Goal: Contribute content

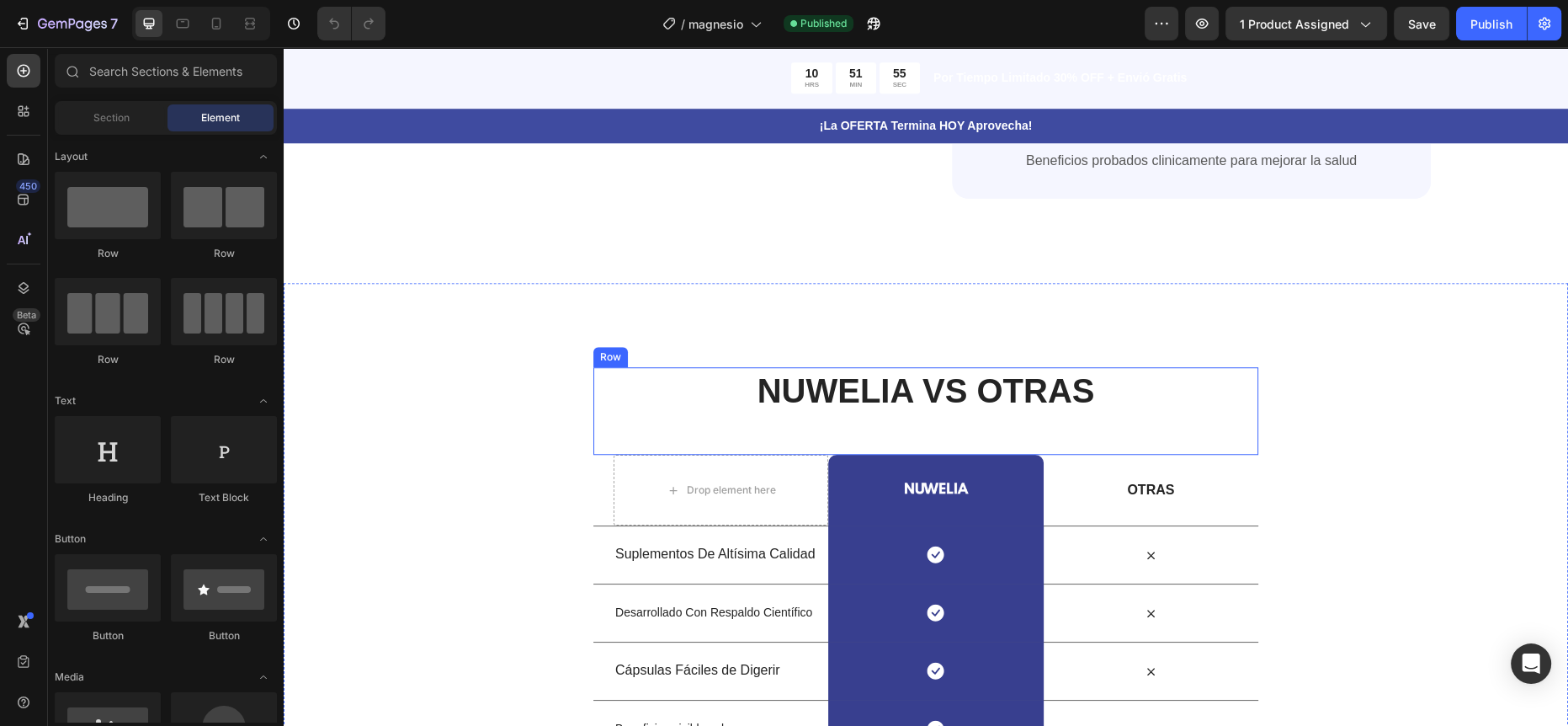
scroll to position [1451, 0]
click at [930, 478] on div "Image" at bounding box center [935, 490] width 76 height 25
click at [930, 478] on img at bounding box center [935, 490] width 76 height 25
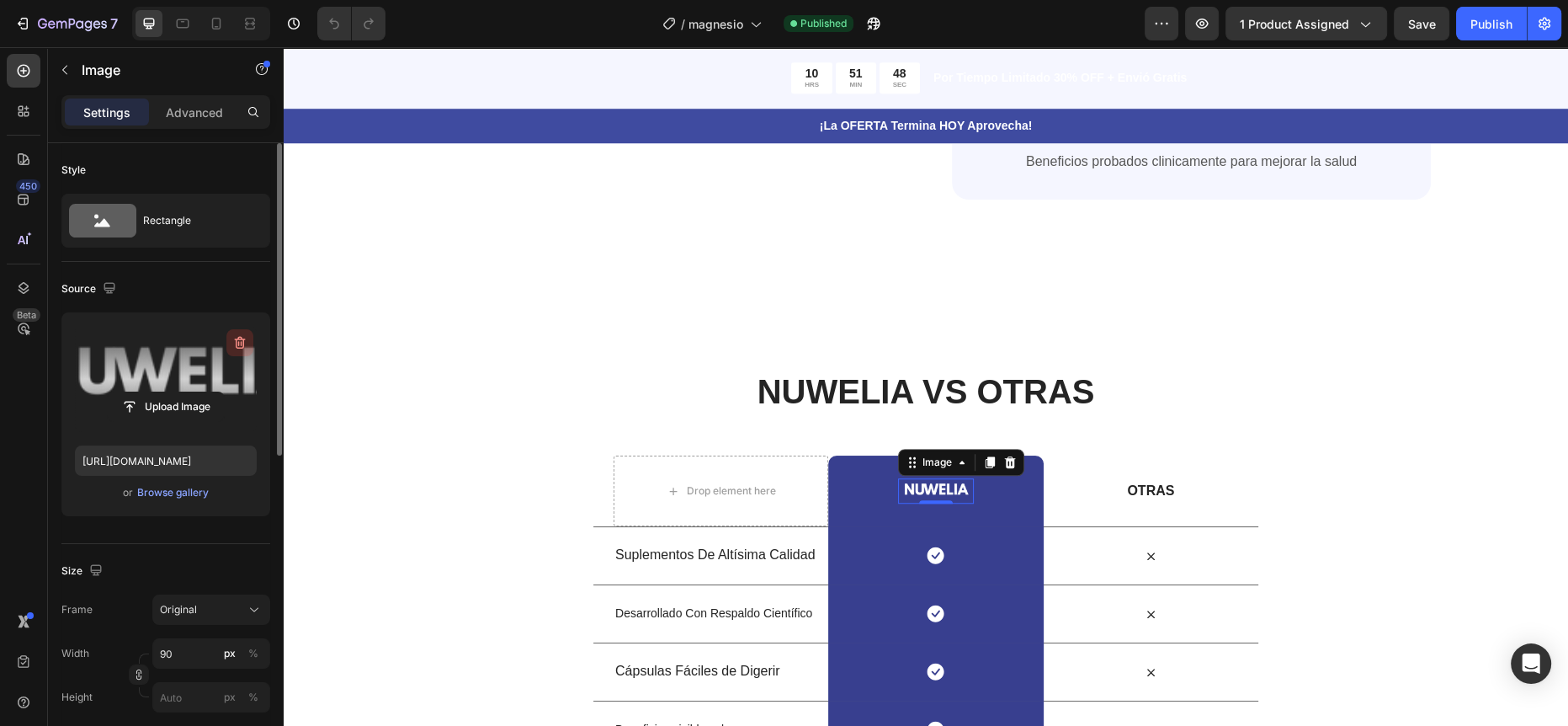
click at [247, 340] on icon "button" at bounding box center [240, 342] width 17 height 17
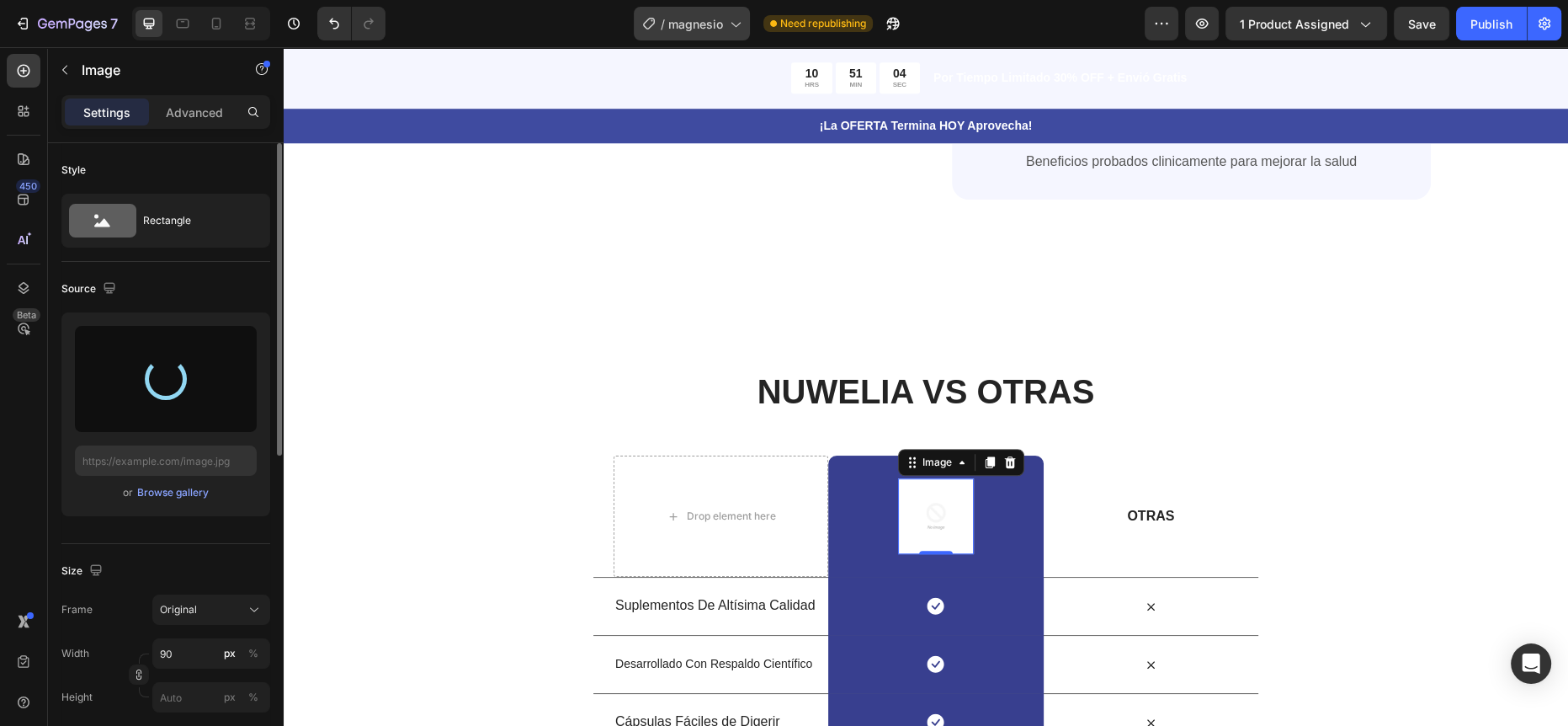
type input "[URL][DOMAIN_NAME]"
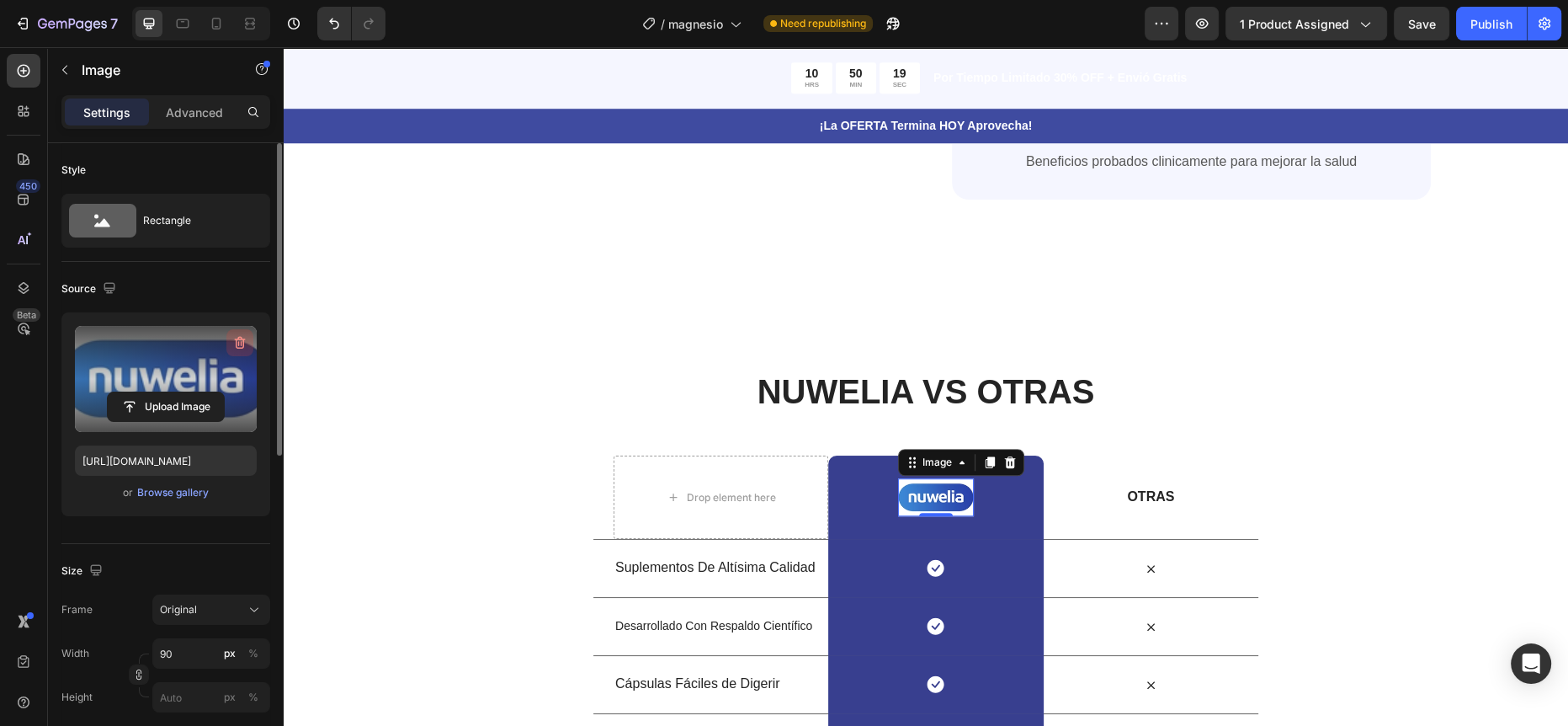
drag, startPoint x: 237, startPoint y: 343, endPoint x: 597, endPoint y: 44, distance: 468.0
click at [237, 343] on icon "button" at bounding box center [240, 342] width 17 height 17
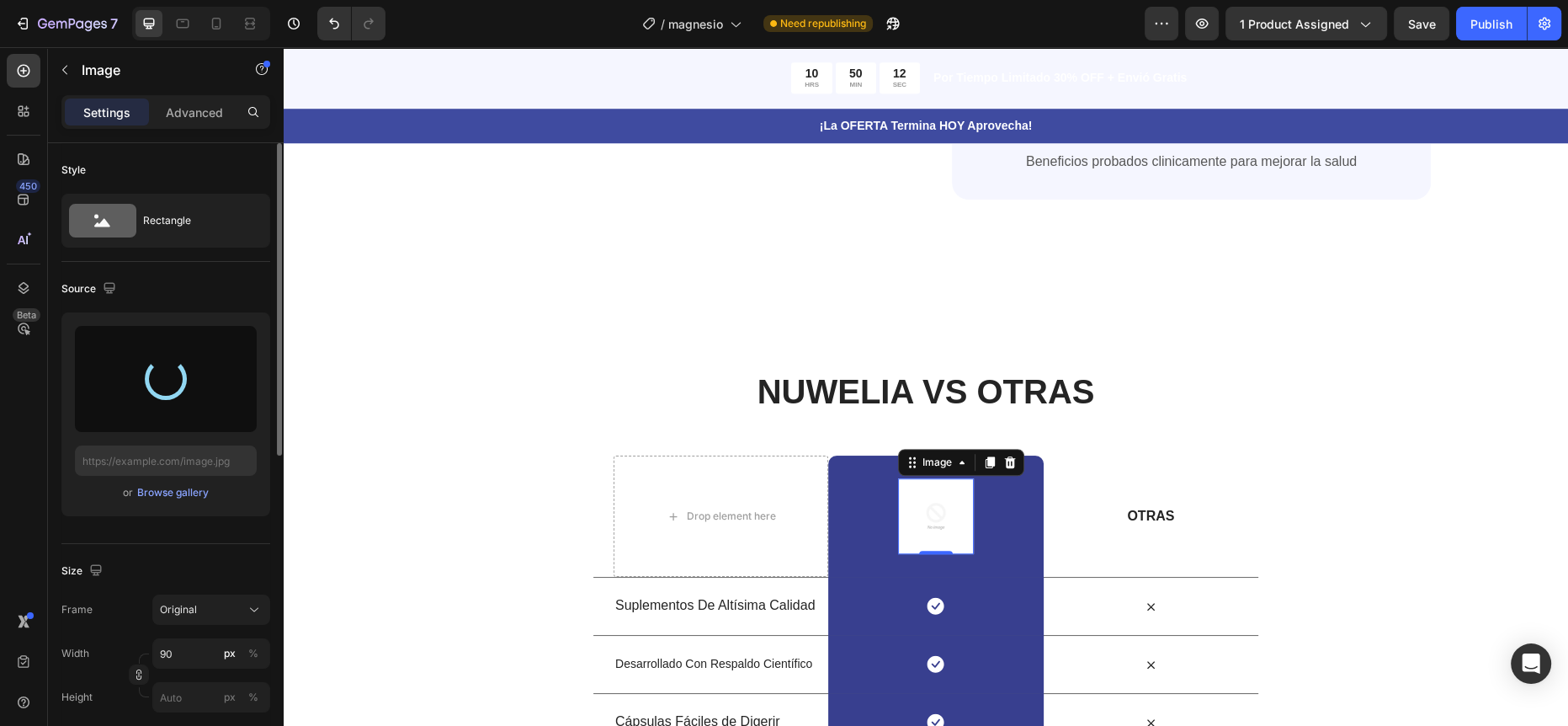
type input "[URL][DOMAIN_NAME]"
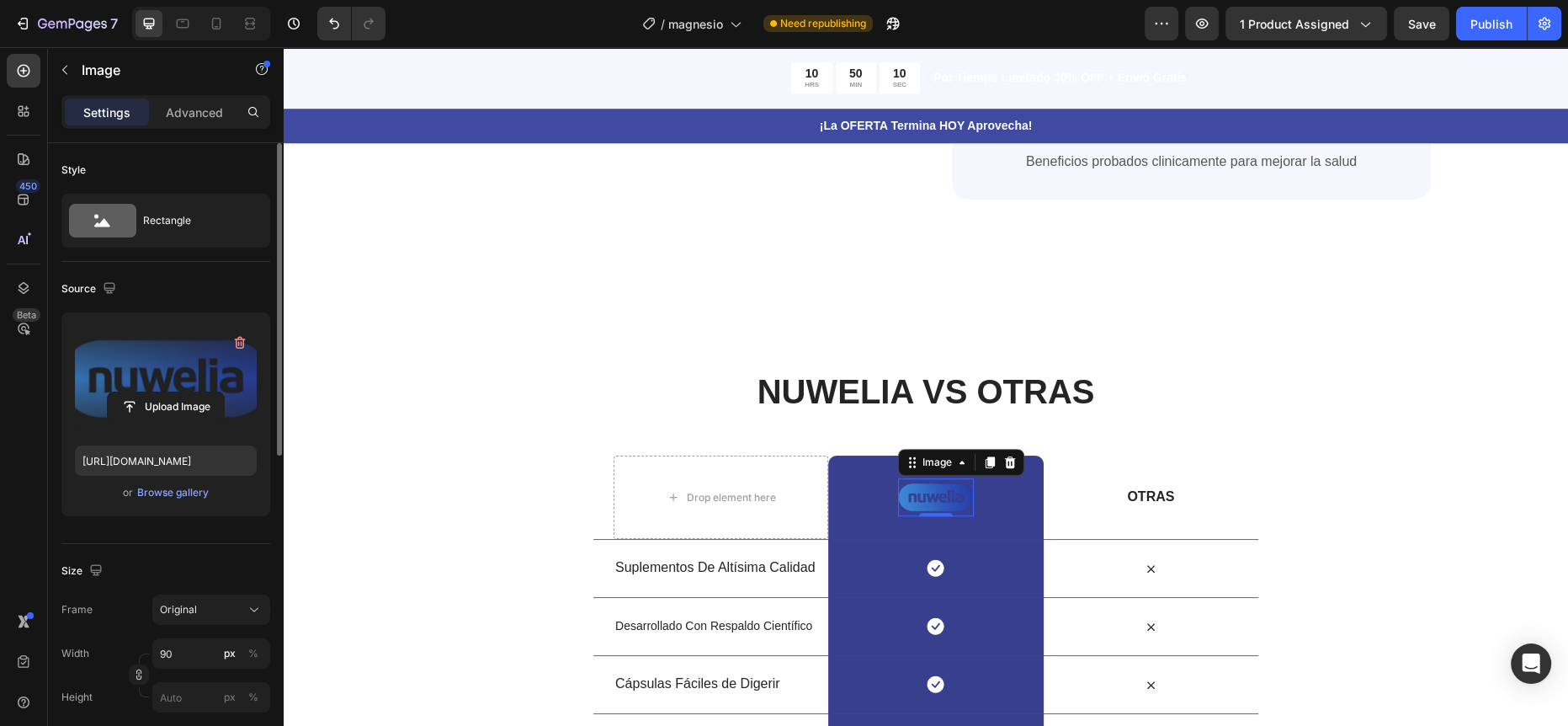
click at [235, 341] on icon "button" at bounding box center [240, 342] width 17 height 17
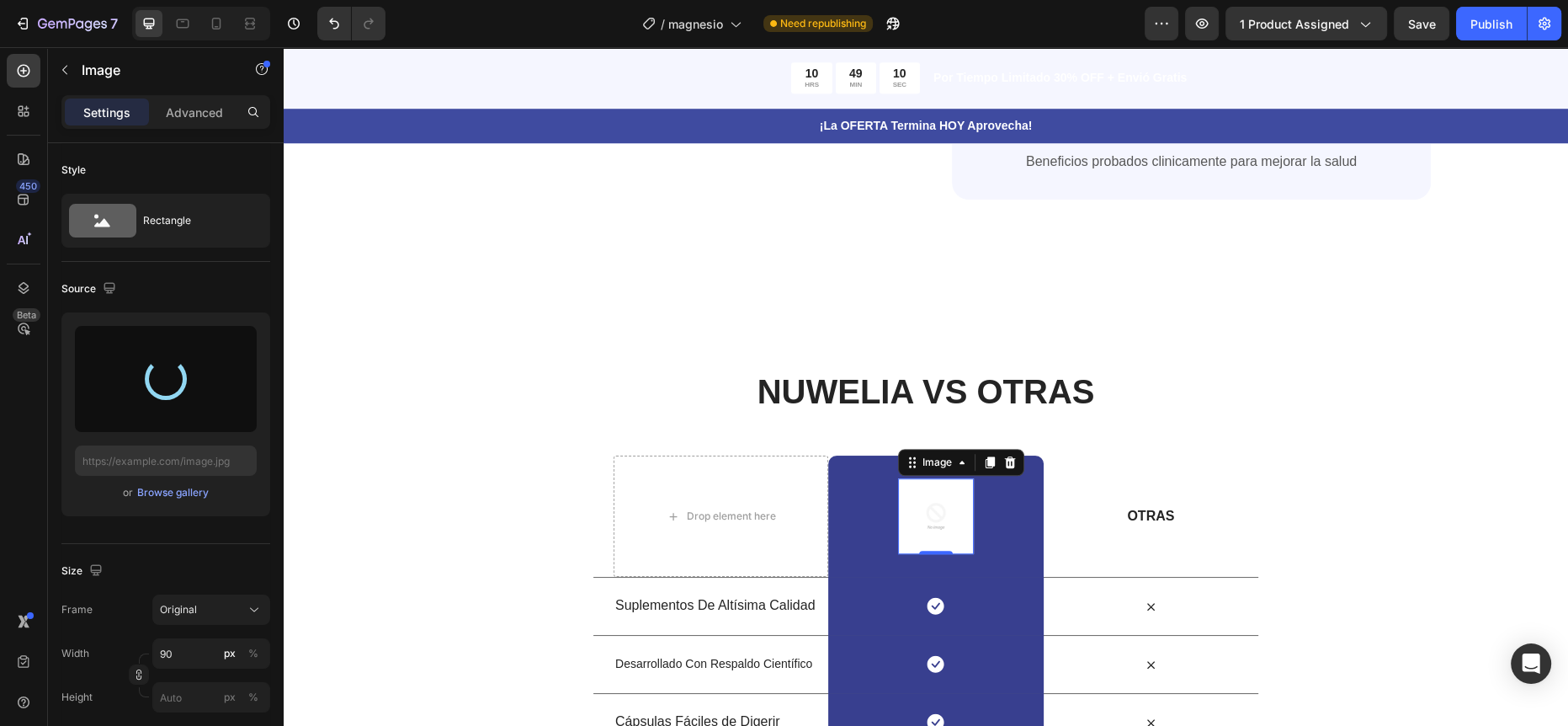
click at [32, 418] on div "450 Beta" at bounding box center [24, 328] width 34 height 550
type input "[URL][DOMAIN_NAME]"
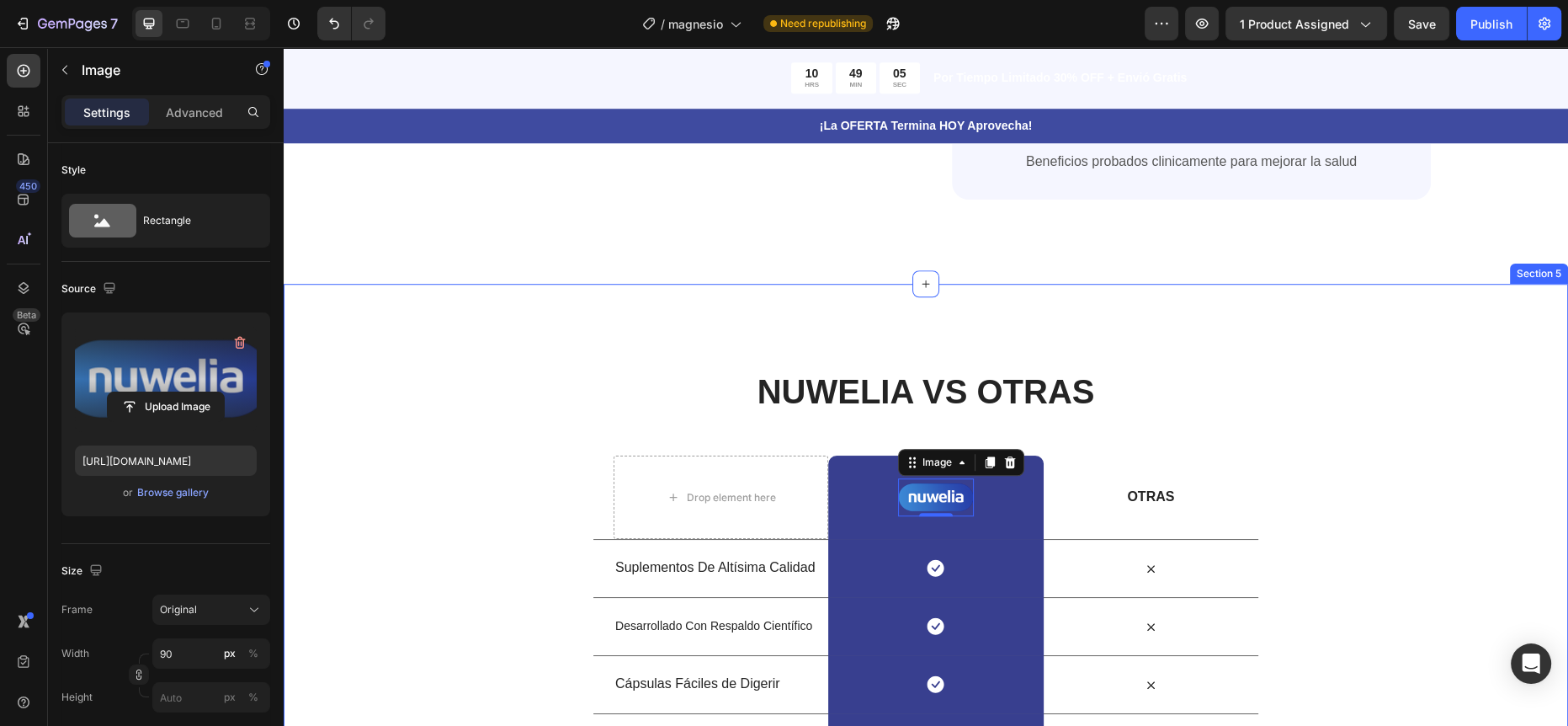
click at [492, 362] on div "NUWELIA VS OTRAS Heading Row Drop element here Image 0 Row OTRAS Text Block Row…" at bounding box center [926, 570] width 1284 height 572
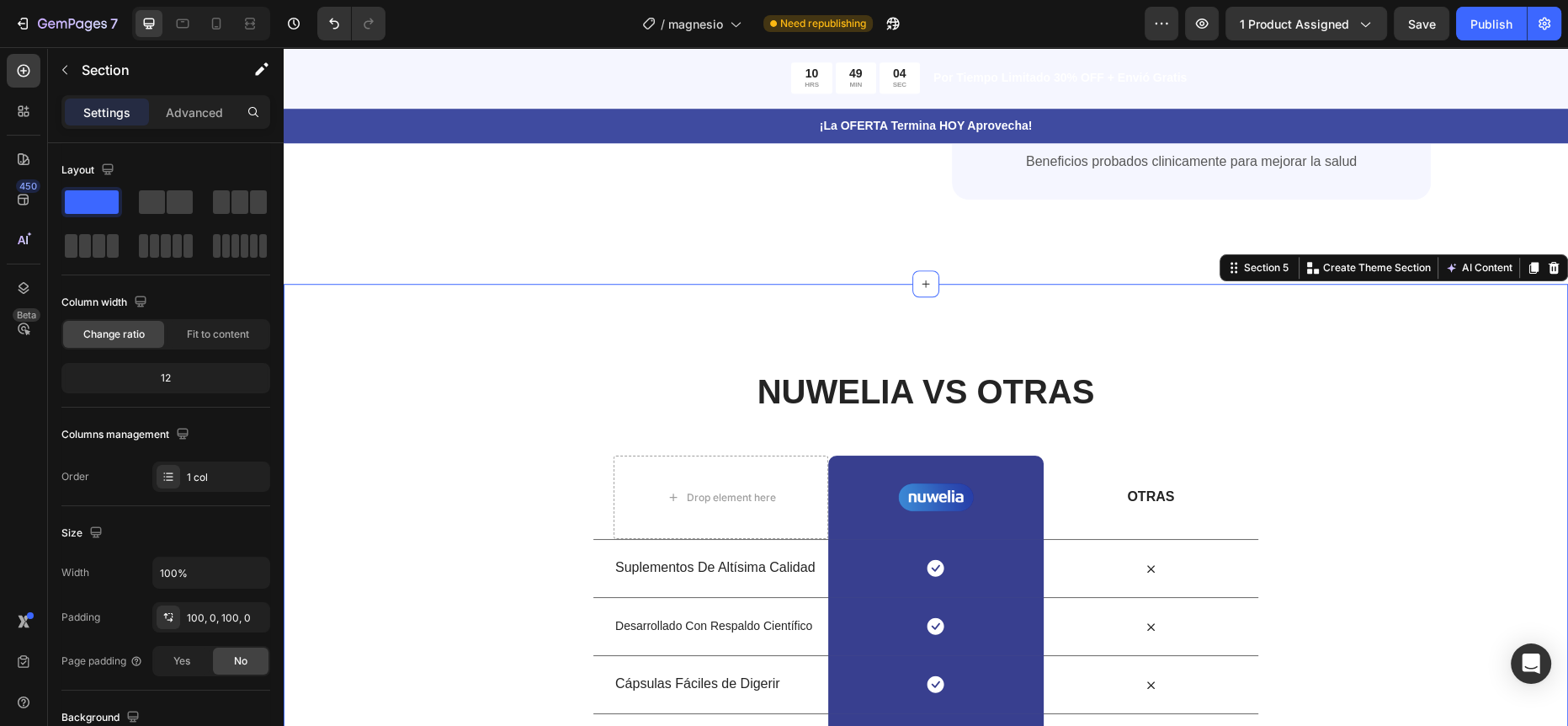
click at [404, 481] on div "NUWELIA VS OTRAS Heading Row Drop element here Image Row OTRAS Text Block Row S…" at bounding box center [926, 569] width 1284 height 403
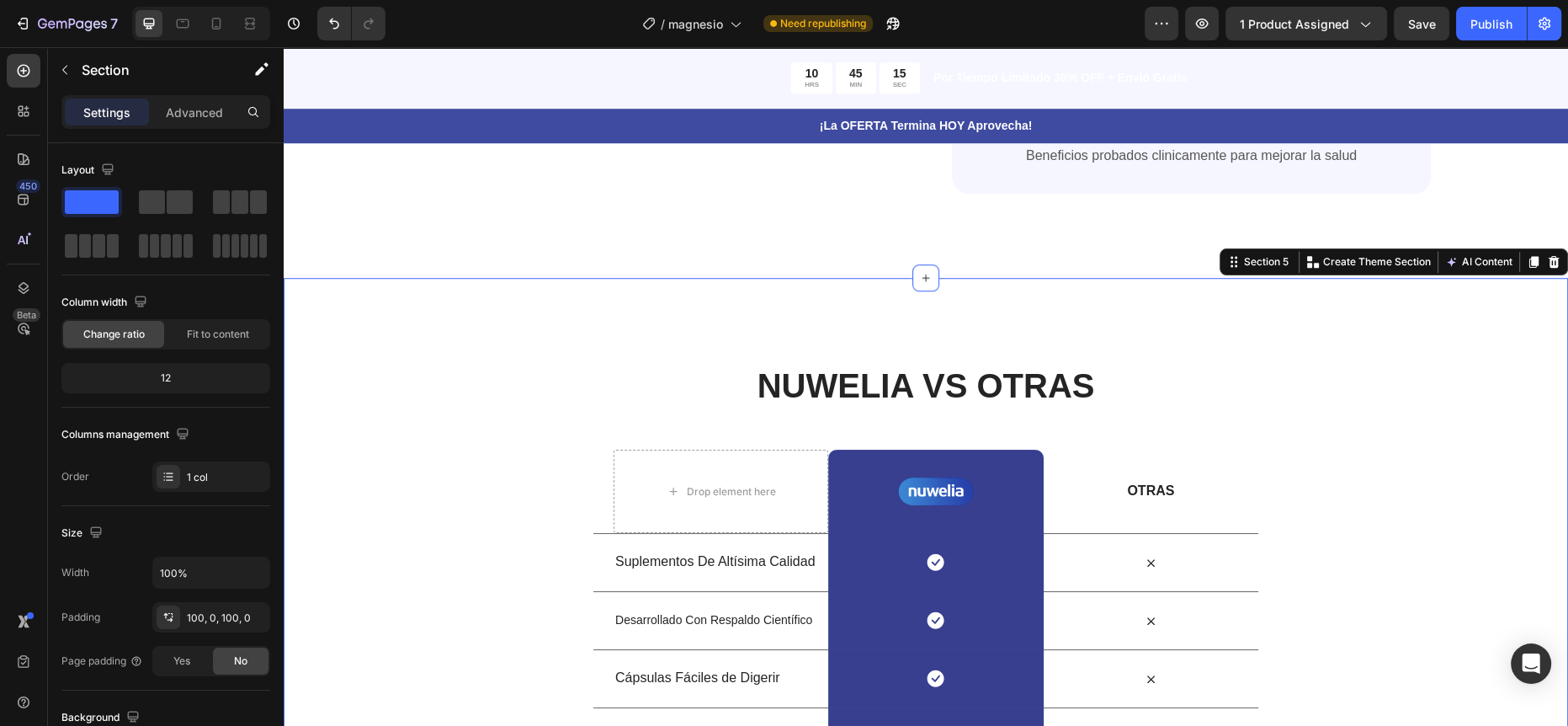
click at [463, 421] on div "NUWELIA VS OTRAS Heading Row Drop element here Image Row OTRAS Text Block Row S…" at bounding box center [926, 563] width 1284 height 403
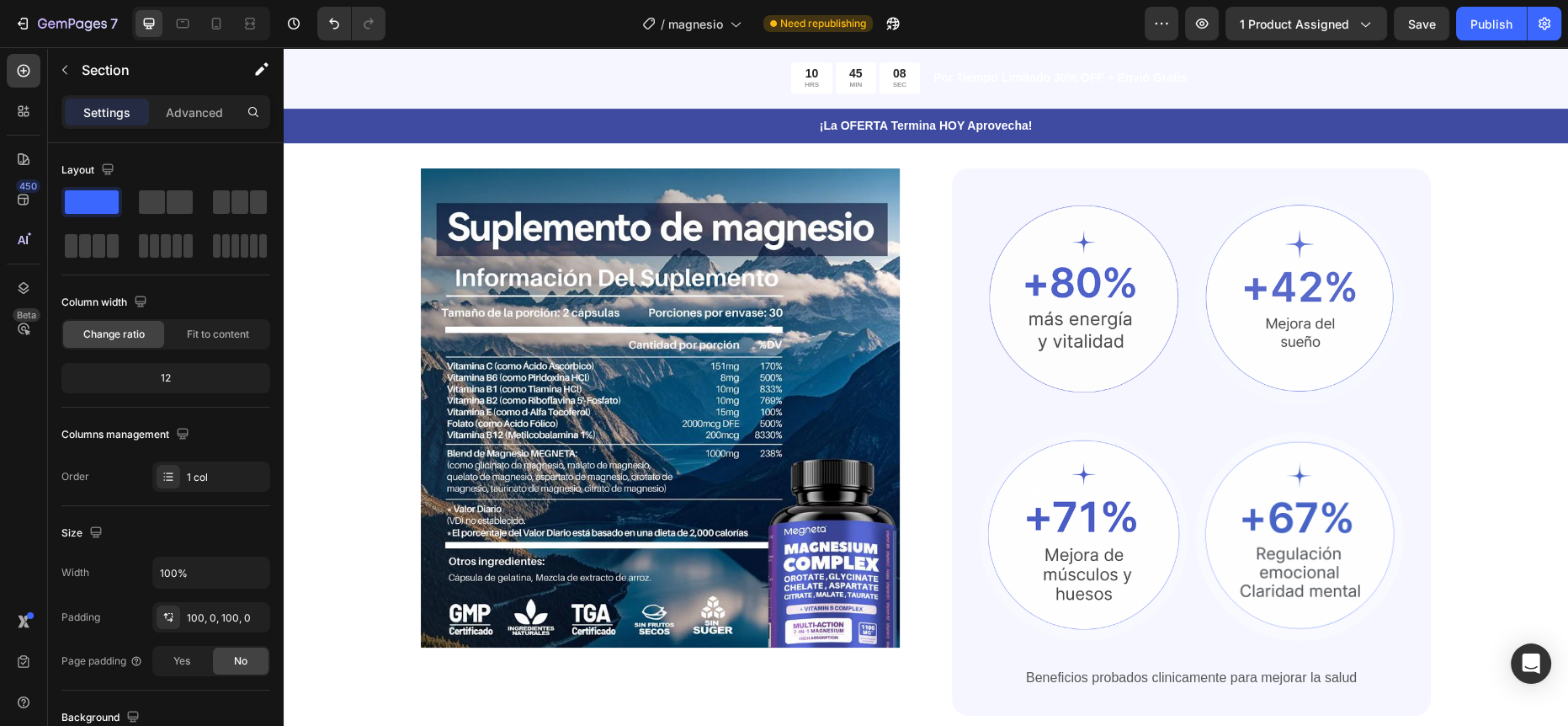
scroll to position [0, 0]
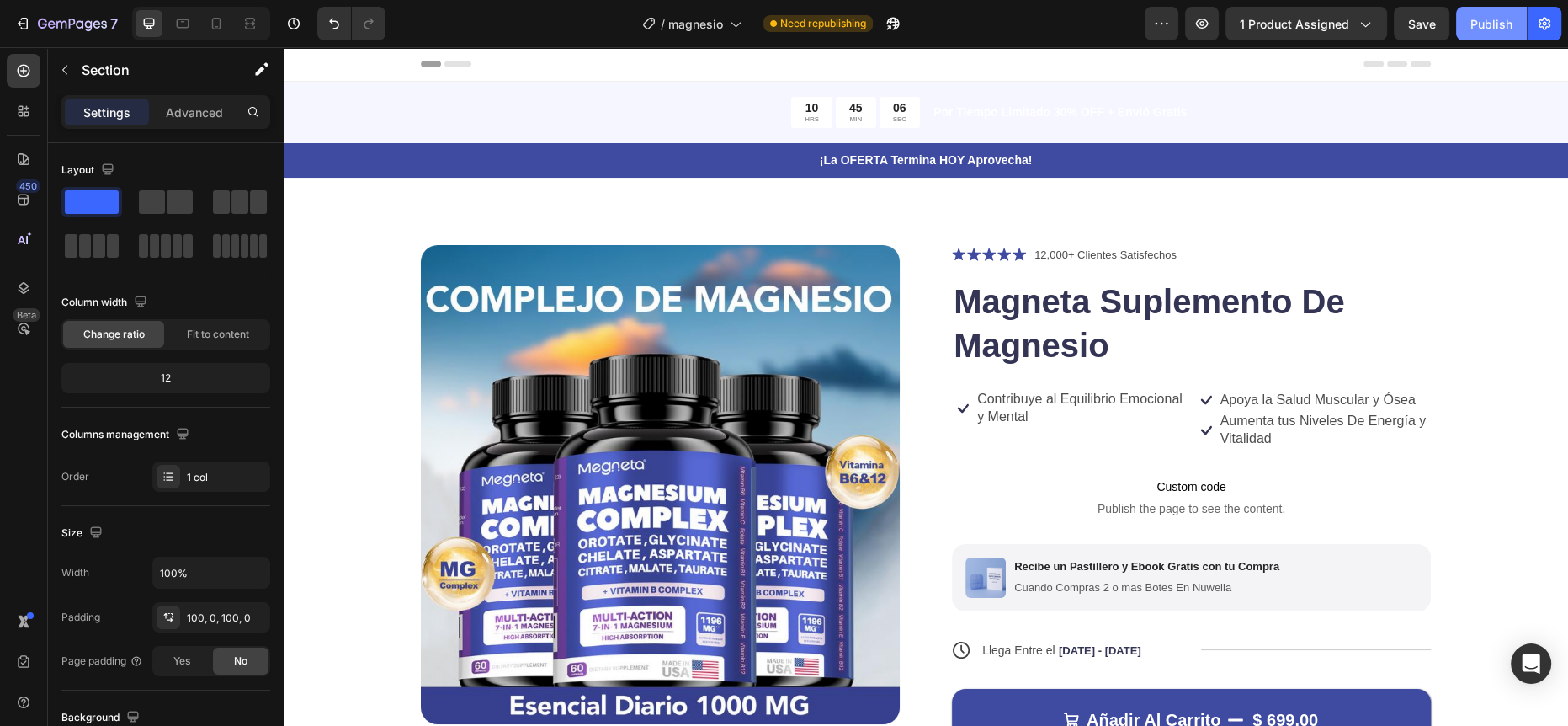
click at [1480, 20] on div "Publish" at bounding box center [1491, 24] width 42 height 18
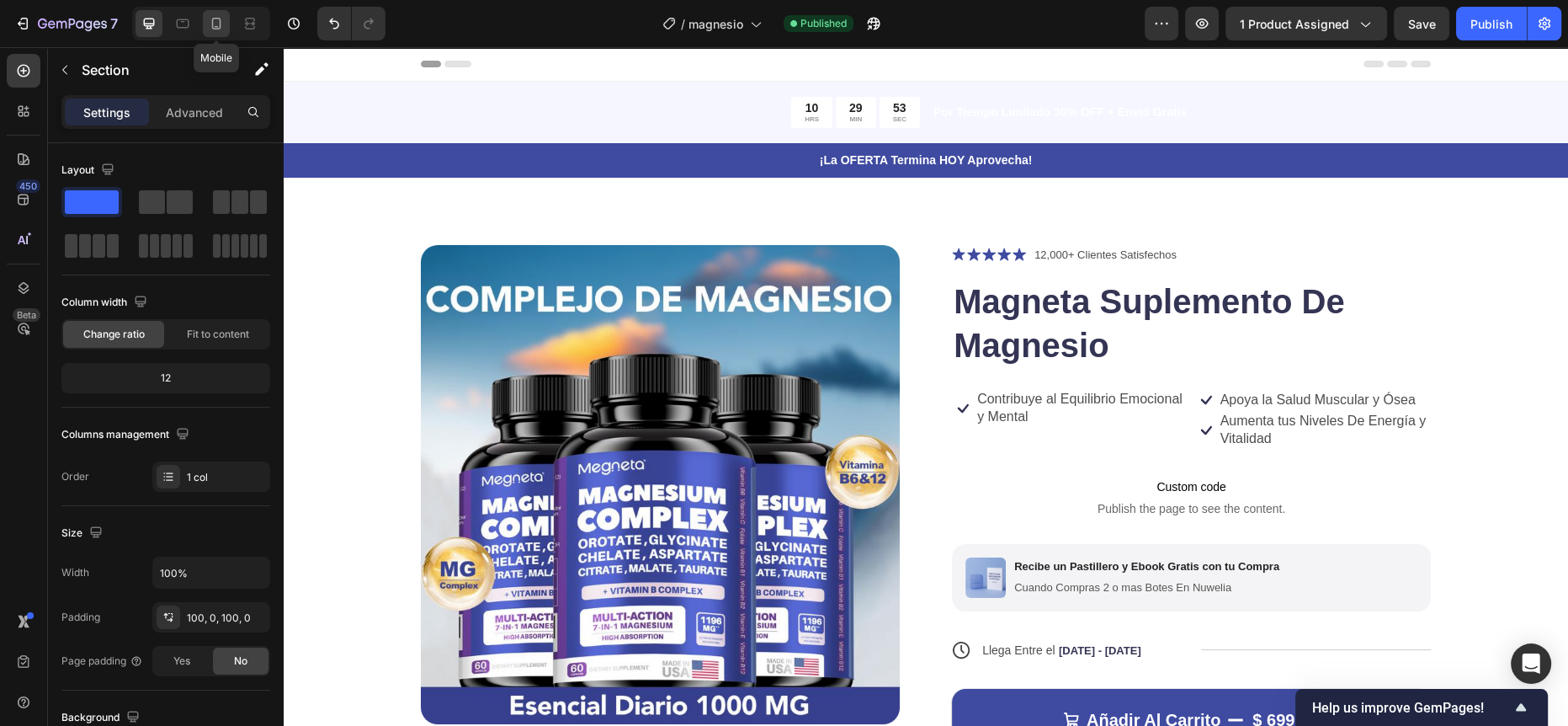
click at [212, 25] on icon at bounding box center [217, 24] width 9 height 12
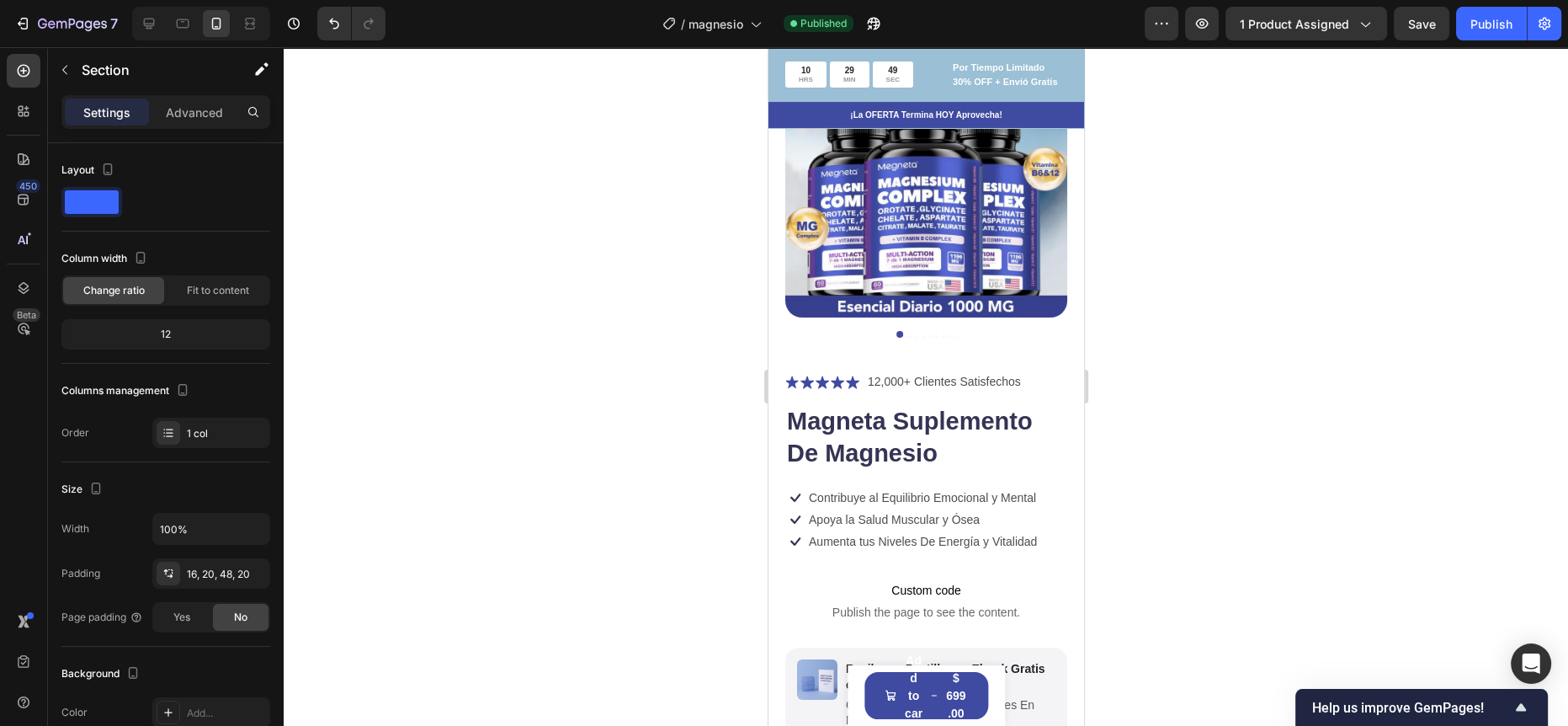
scroll to position [138, 0]
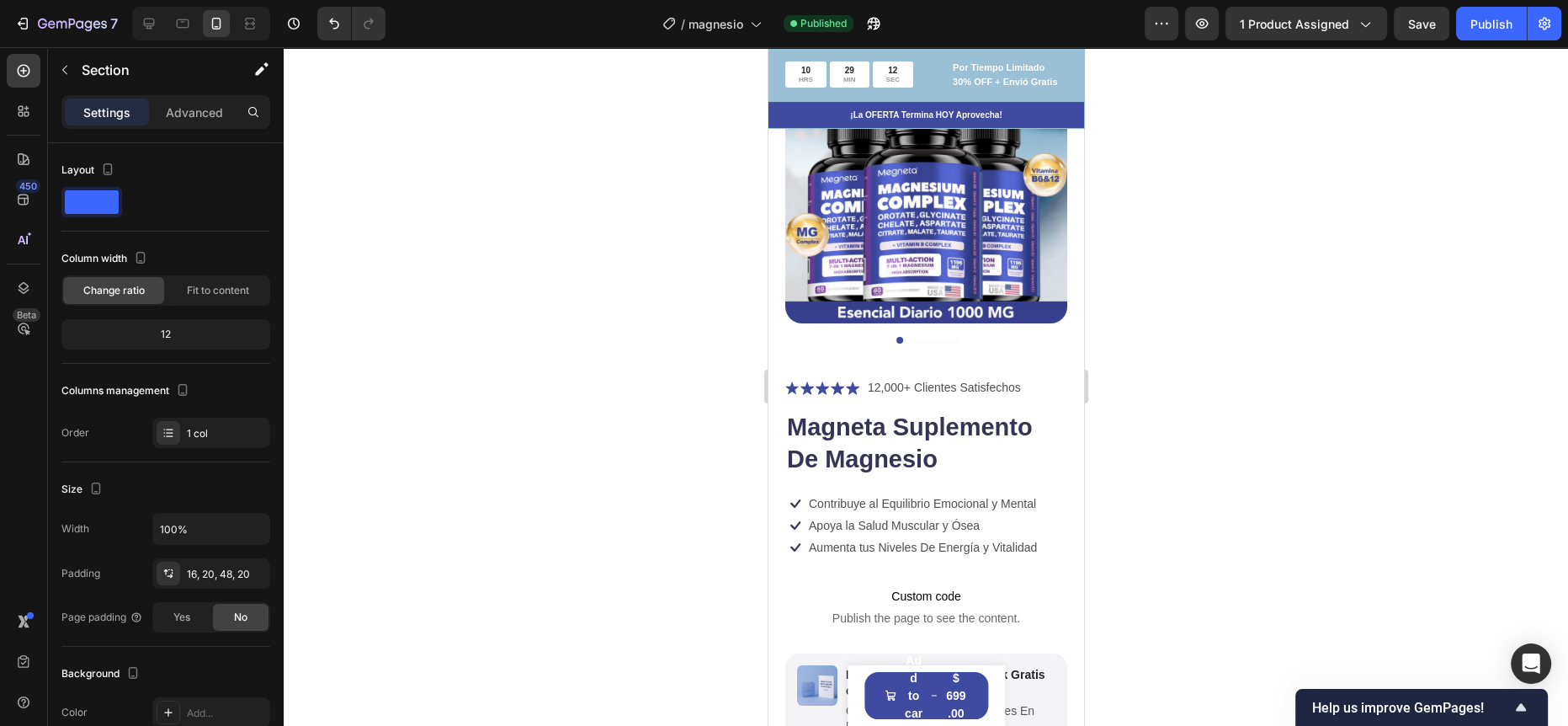
click at [659, 464] on div at bounding box center [926, 386] width 1284 height 678
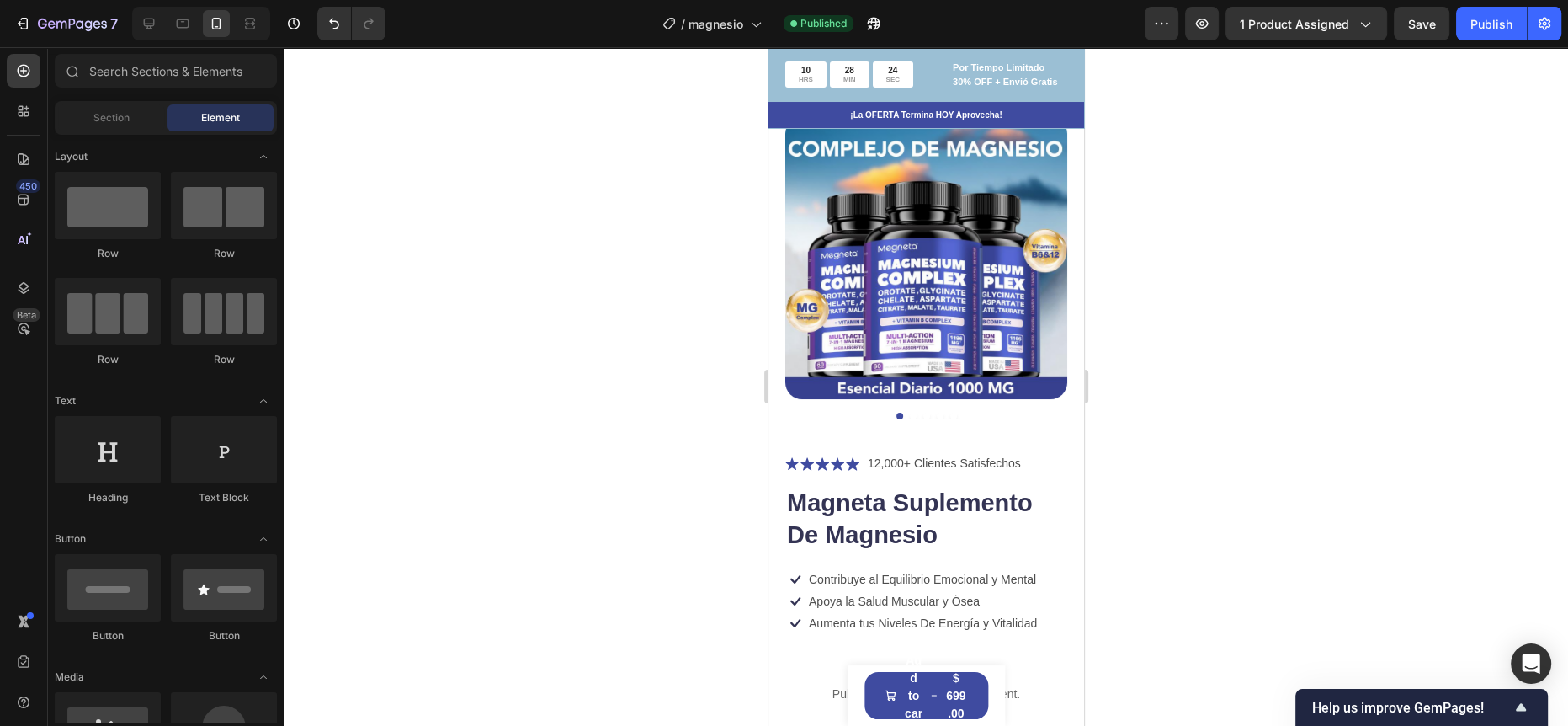
scroll to position [0, 0]
